Goal: Task Accomplishment & Management: Complete application form

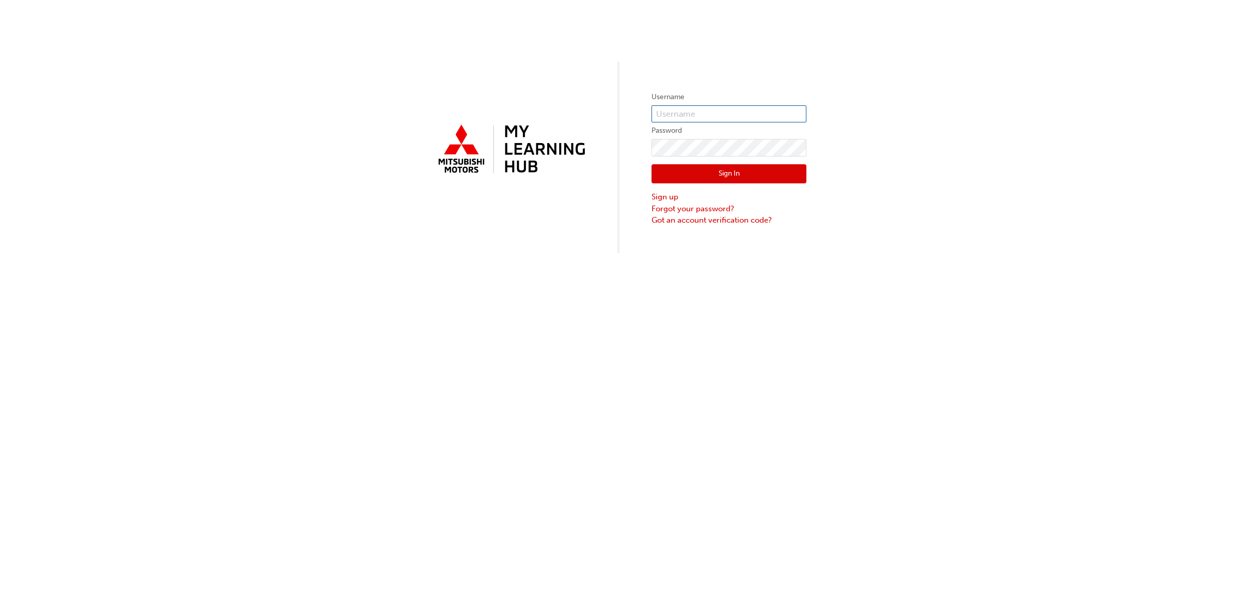
type input "scgreen"
click at [662, 319] on div "Username scgreen Password Sign In Sign up Forgot your password? Got an account …" at bounding box center [619, 296] width 1239 height 593
click at [663, 287] on div "Username scgreen Password Sign In Sign up Forgot your password? Got an account …" at bounding box center [619, 296] width 1239 height 593
click at [714, 325] on div "Username scgreen Password Sign In Sign up Forgot your password? Got an account …" at bounding box center [619, 296] width 1239 height 593
click at [668, 196] on link "Sign up" at bounding box center [729, 197] width 155 height 12
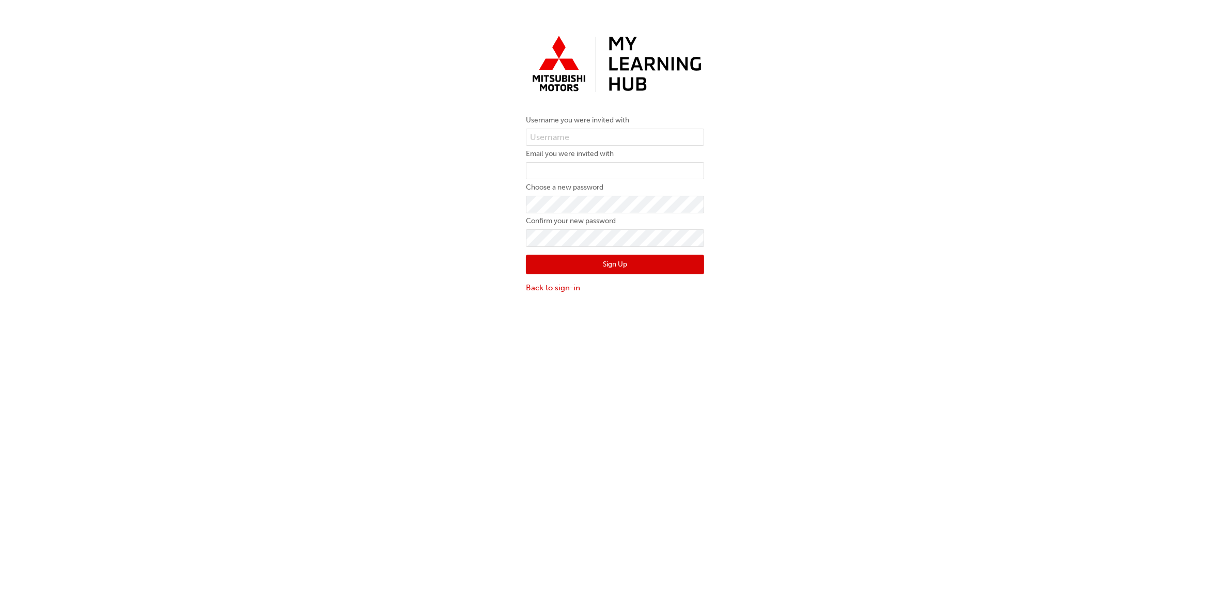
click at [495, 332] on div "Username you were invited with Email you were invited with Choose a new passwor…" at bounding box center [615, 319] width 1230 height 593
click at [613, 132] on input "text" at bounding box center [615, 138] width 178 height 18
click at [597, 165] on input "email" at bounding box center [615, 171] width 178 height 18
click at [607, 216] on label "Confirm your new password" at bounding box center [615, 221] width 178 height 12
click at [465, 244] on div "Username you were invited with Email you were invited with Choose a new passwor…" at bounding box center [615, 162] width 1230 height 278
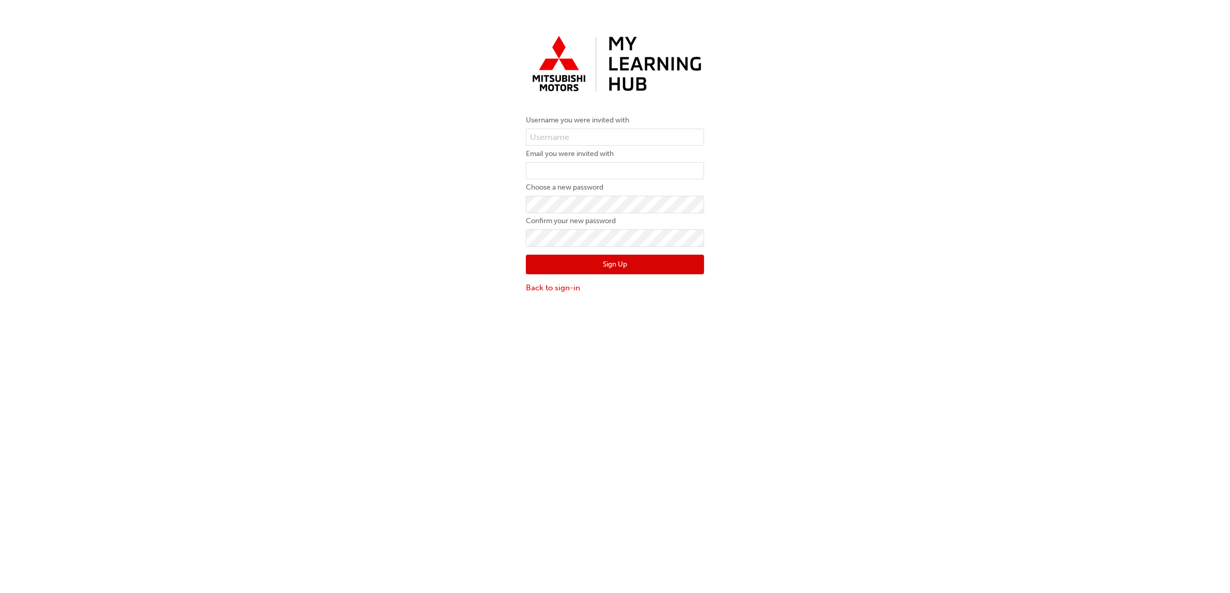
click at [473, 329] on div "Username you were invited with Email you were invited with Choose a new passwor…" at bounding box center [615, 319] width 1230 height 593
click at [554, 291] on link "Back to sign-in" at bounding box center [615, 288] width 178 height 12
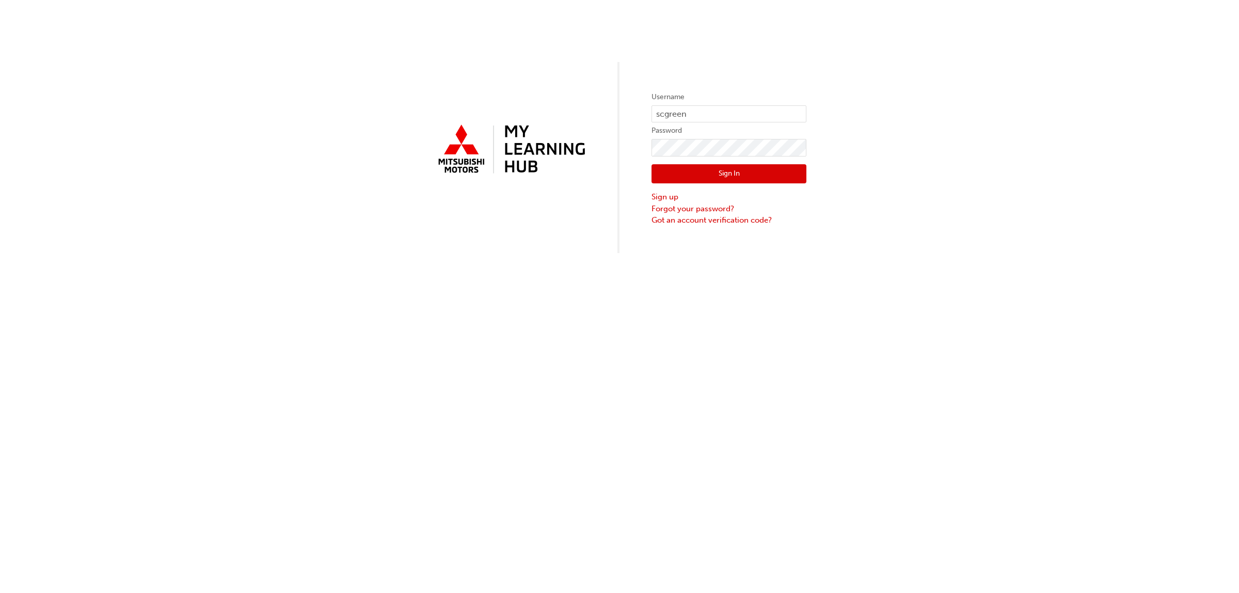
click at [476, 315] on div "Username scgreen Password Sign In Sign up Forgot your password? Got an account …" at bounding box center [619, 296] width 1239 height 593
click at [471, 316] on div "Username scgreen Password Sign In Sign up Forgot your password? Got an account …" at bounding box center [619, 296] width 1239 height 593
